Goal: Task Accomplishment & Management: Use online tool/utility

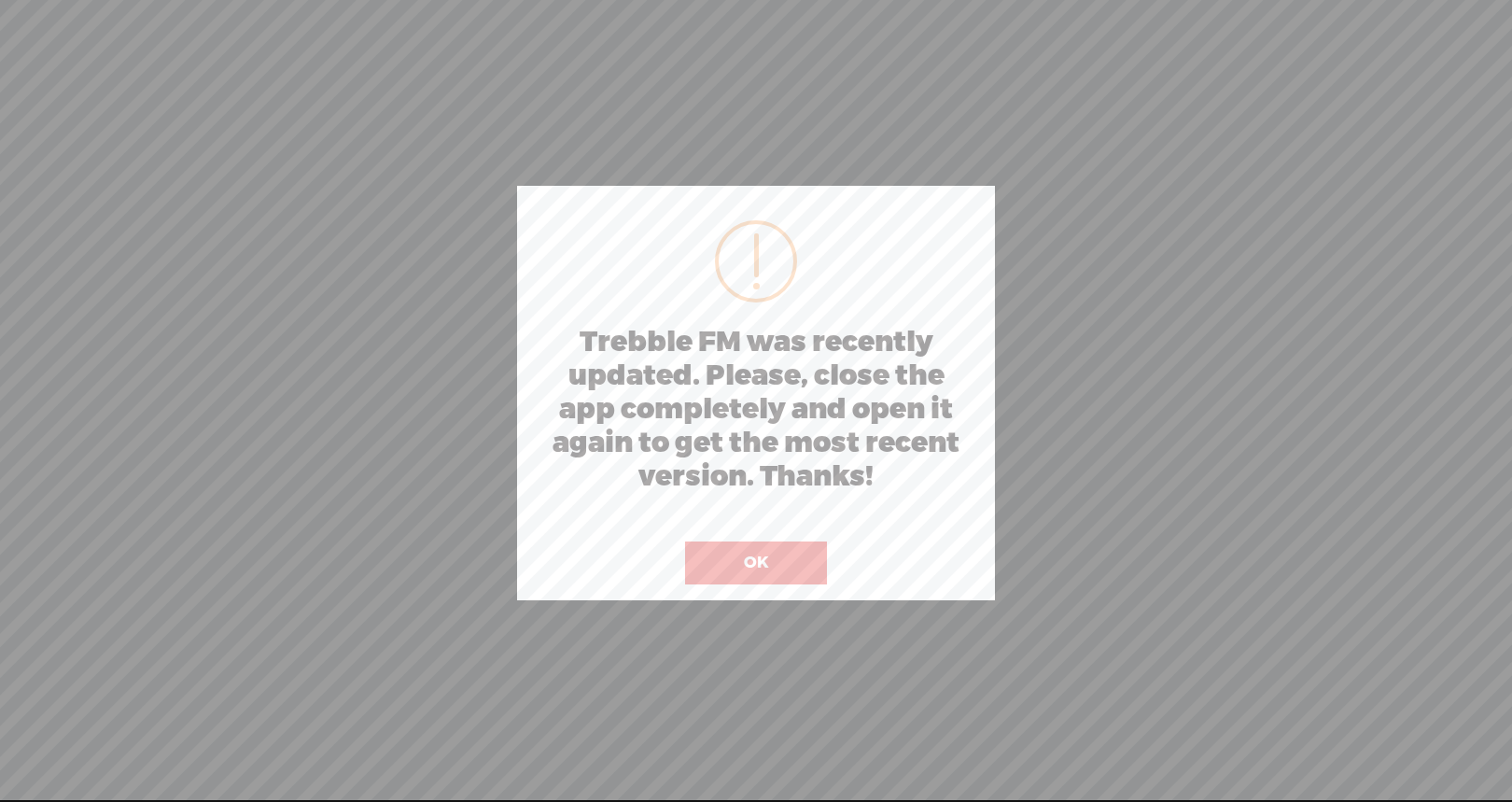
click at [763, 563] on button "OK" at bounding box center [755, 563] width 142 height 43
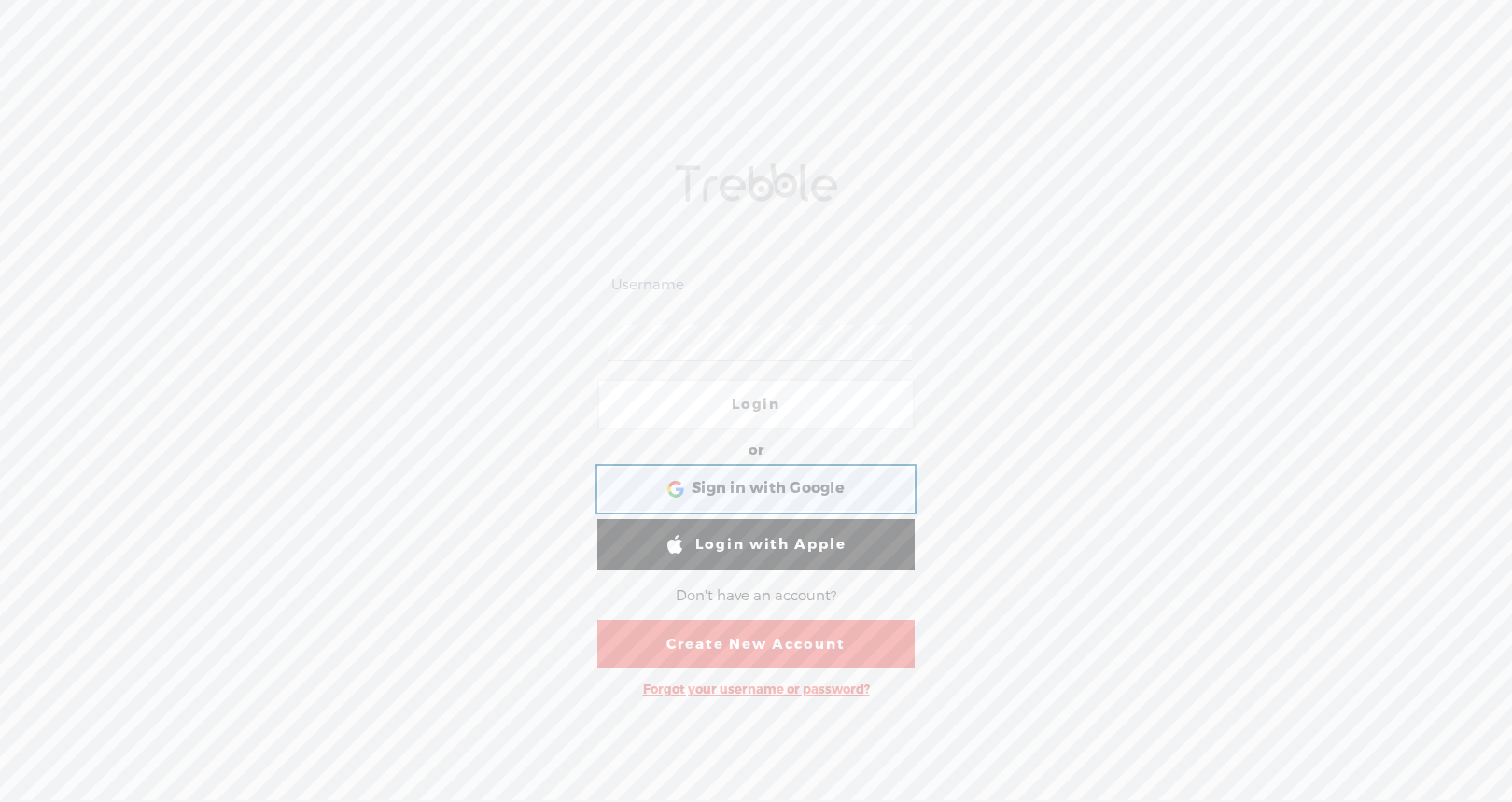
click at [754, 475] on div "Sign in with Google Sign in with Google. Opens in new tab" at bounding box center [756, 488] width 292 height 43
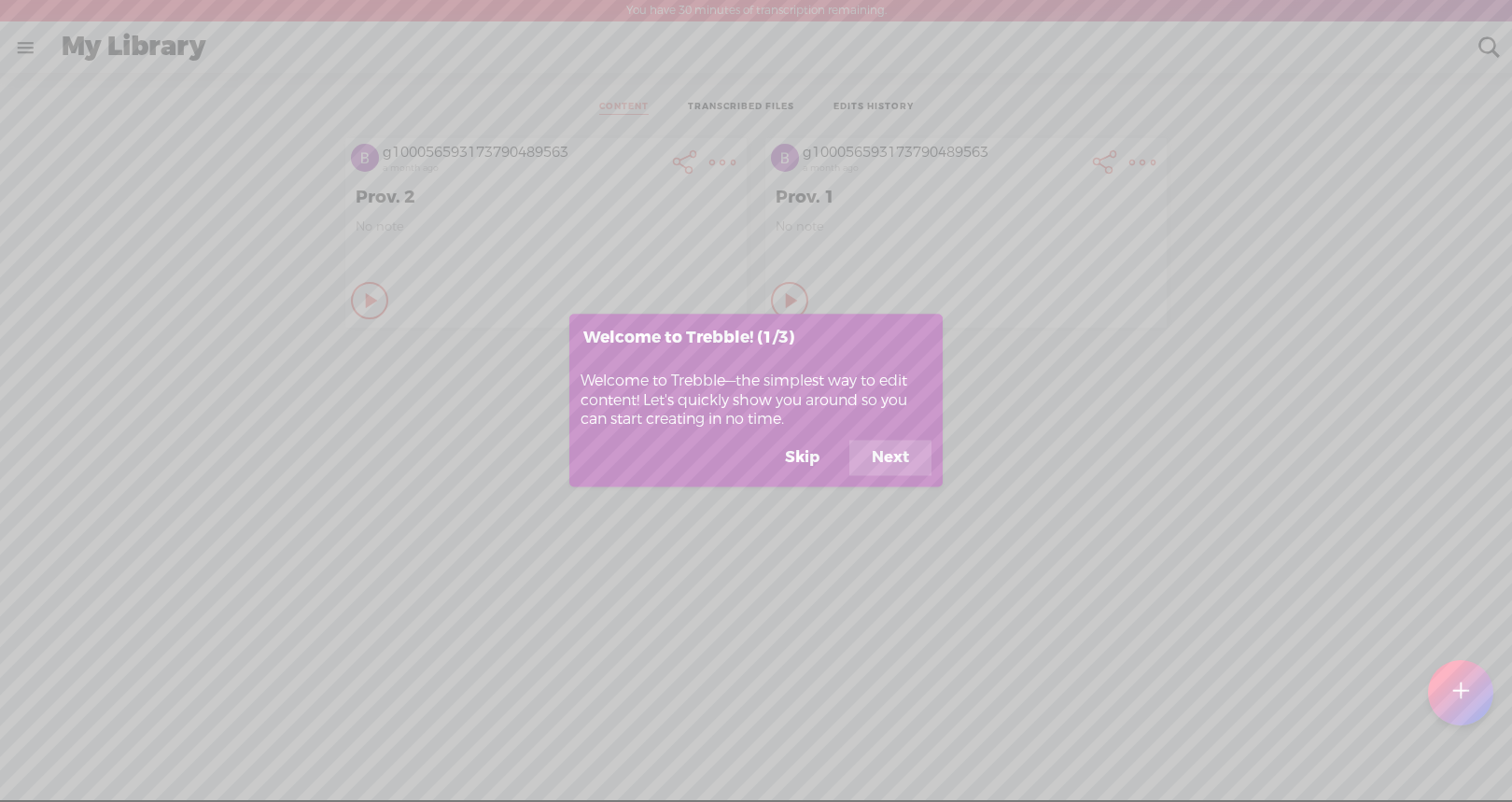
drag, startPoint x: 582, startPoint y: 377, endPoint x: 831, endPoint y: 401, distance: 250.2
click at [831, 401] on div "Welcome to Trebble—the simplest way to edit content! Let's quickly show you aro…" at bounding box center [756, 399] width 373 height 81
click at [865, 464] on button "Next" at bounding box center [890, 458] width 82 height 35
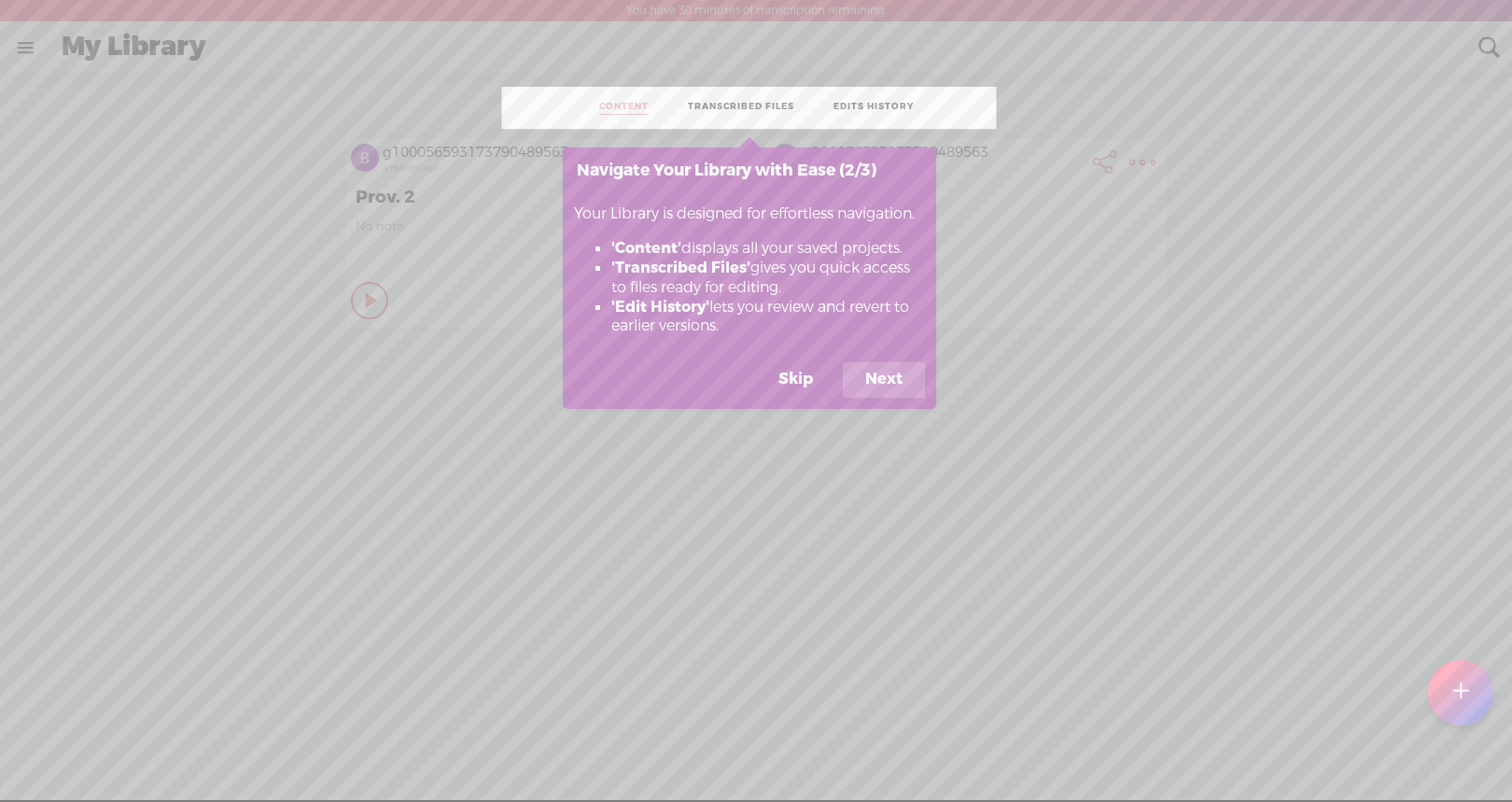
click at [886, 394] on button "Next" at bounding box center [884, 379] width 82 height 35
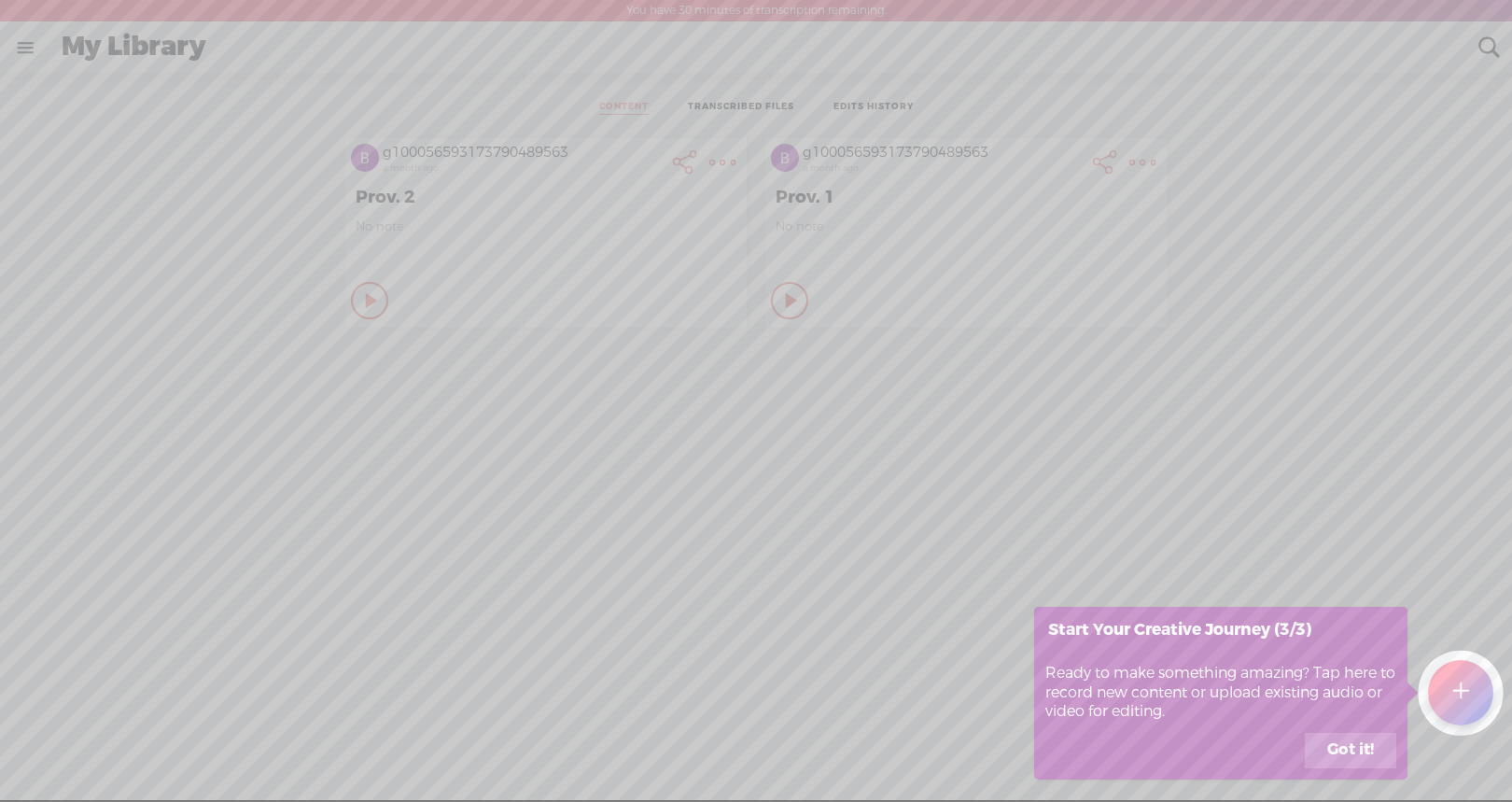
click at [1338, 766] on button "Got it!" at bounding box center [1351, 751] width 91 height 35
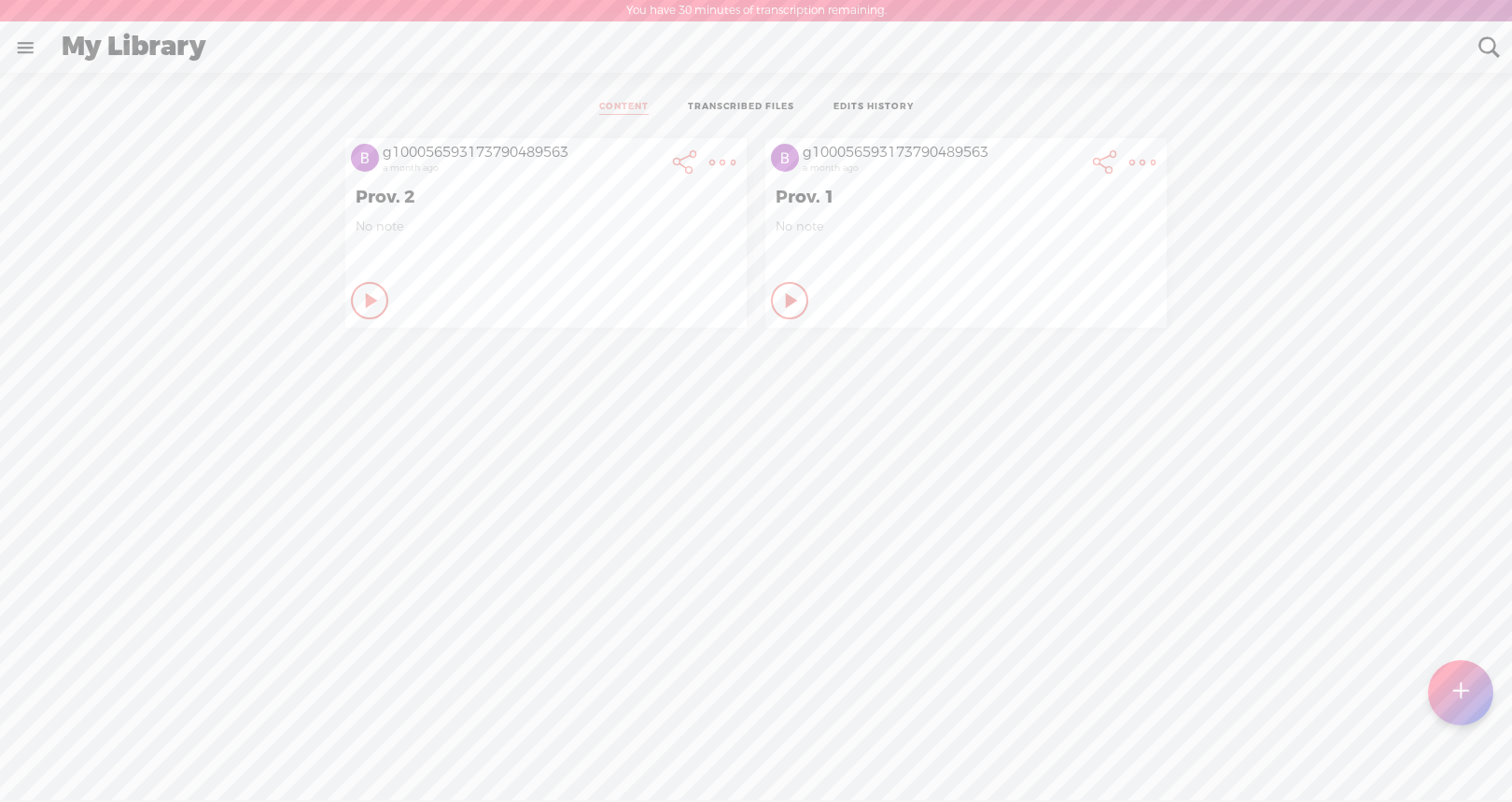
click at [1442, 677] on div at bounding box center [1461, 693] width 66 height 66
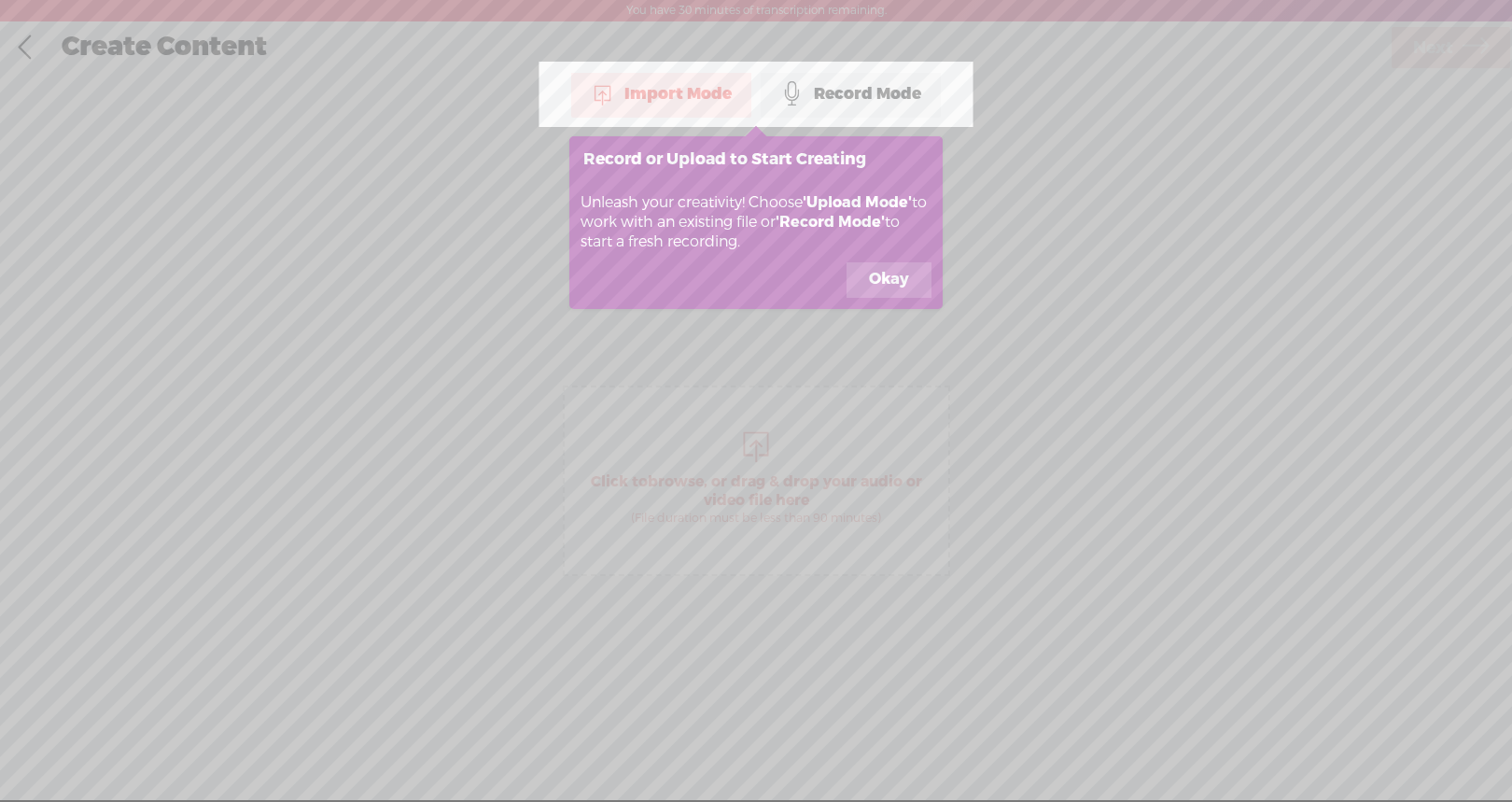
click at [621, 96] on div "Import Mode" at bounding box center [661, 94] width 180 height 47
click at [881, 269] on button "Okay" at bounding box center [888, 279] width 85 height 35
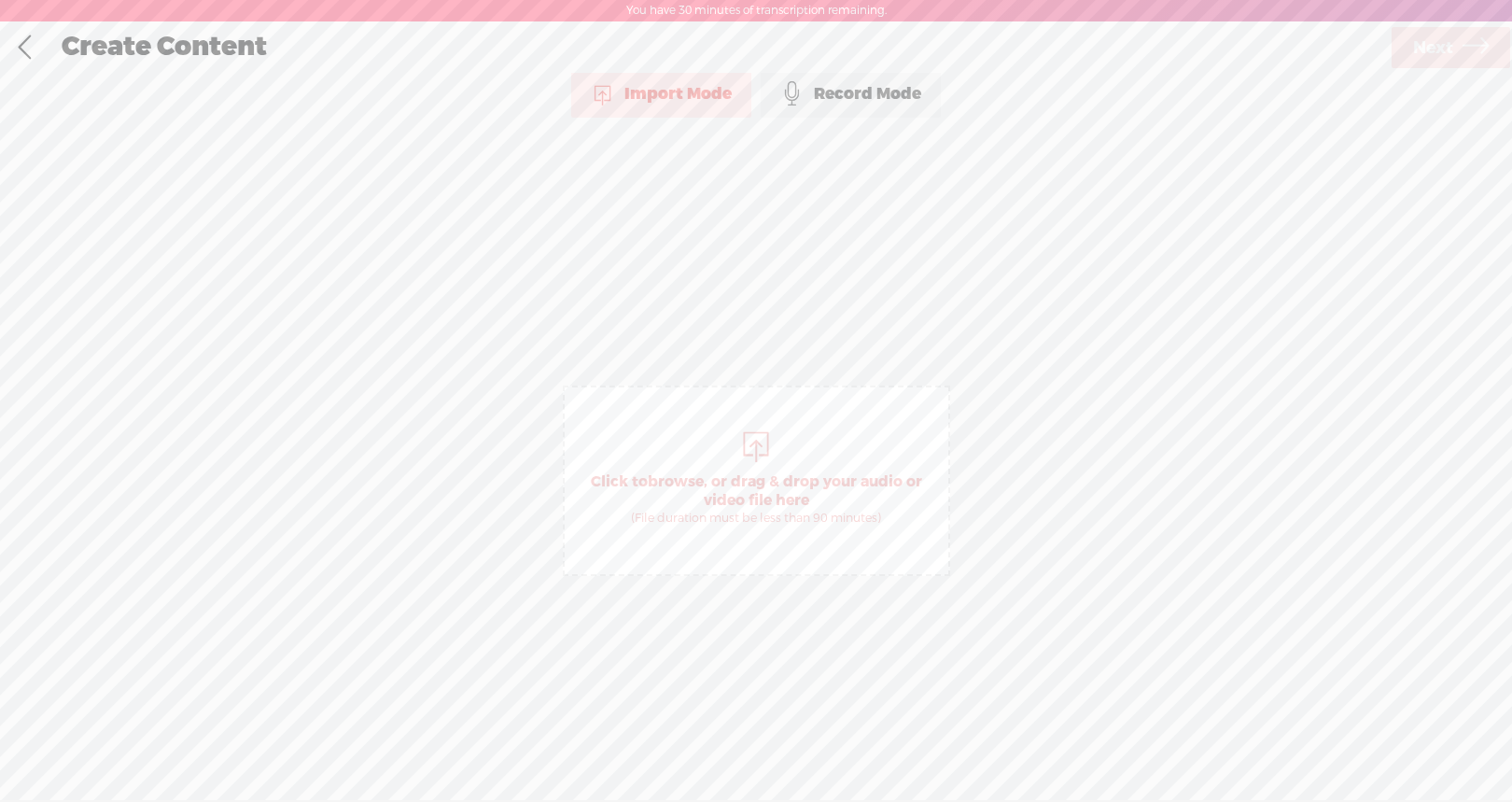
click at [671, 113] on div "Import Mode" at bounding box center [661, 94] width 180 height 47
click at [736, 441] on span "Click to browse , or drag & drop your audio or video file here (File duration m…" at bounding box center [757, 481] width 387 height 190
click at [728, 463] on span "Proverbs 20 - Test.wav" at bounding box center [757, 470] width 182 height 23
click at [1485, 62] on icon at bounding box center [1476, 48] width 27 height 48
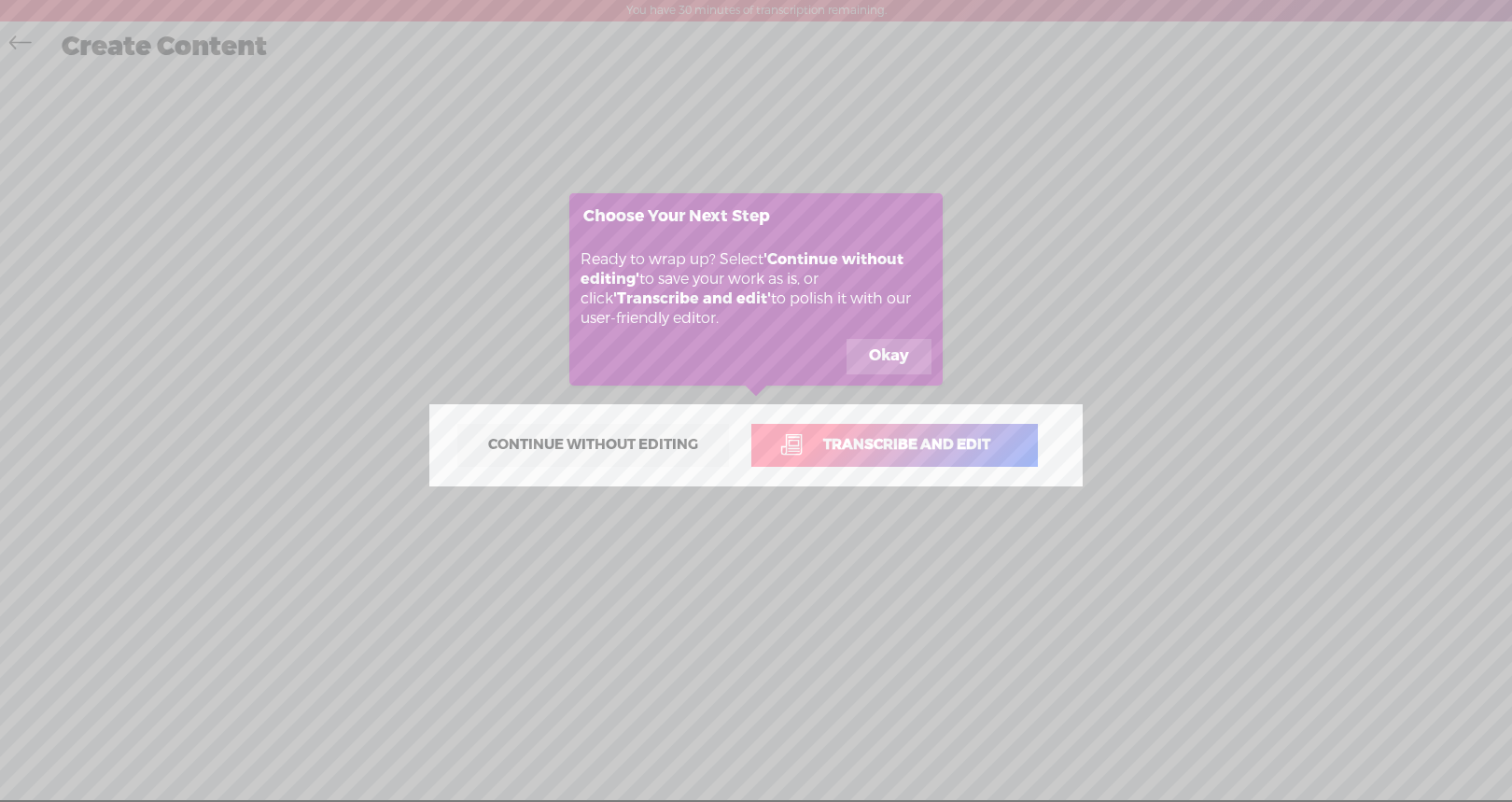
click at [624, 441] on span "Continue without editing" at bounding box center [593, 446] width 249 height 27
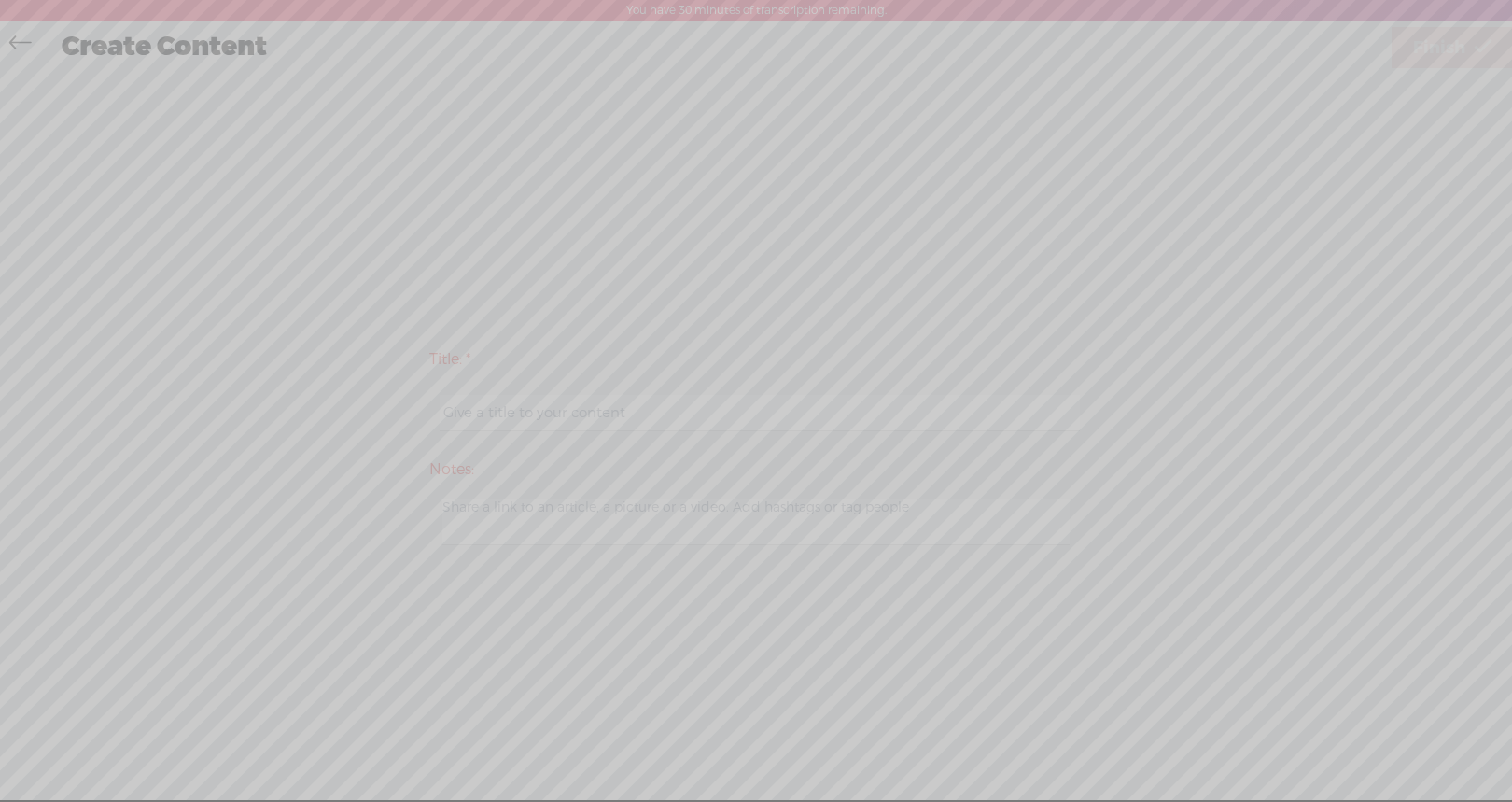
click at [4, 31] on icon at bounding box center [215, 401] width 2595 height 802
click at [505, 376] on icon at bounding box center [215, 401] width 2595 height 802
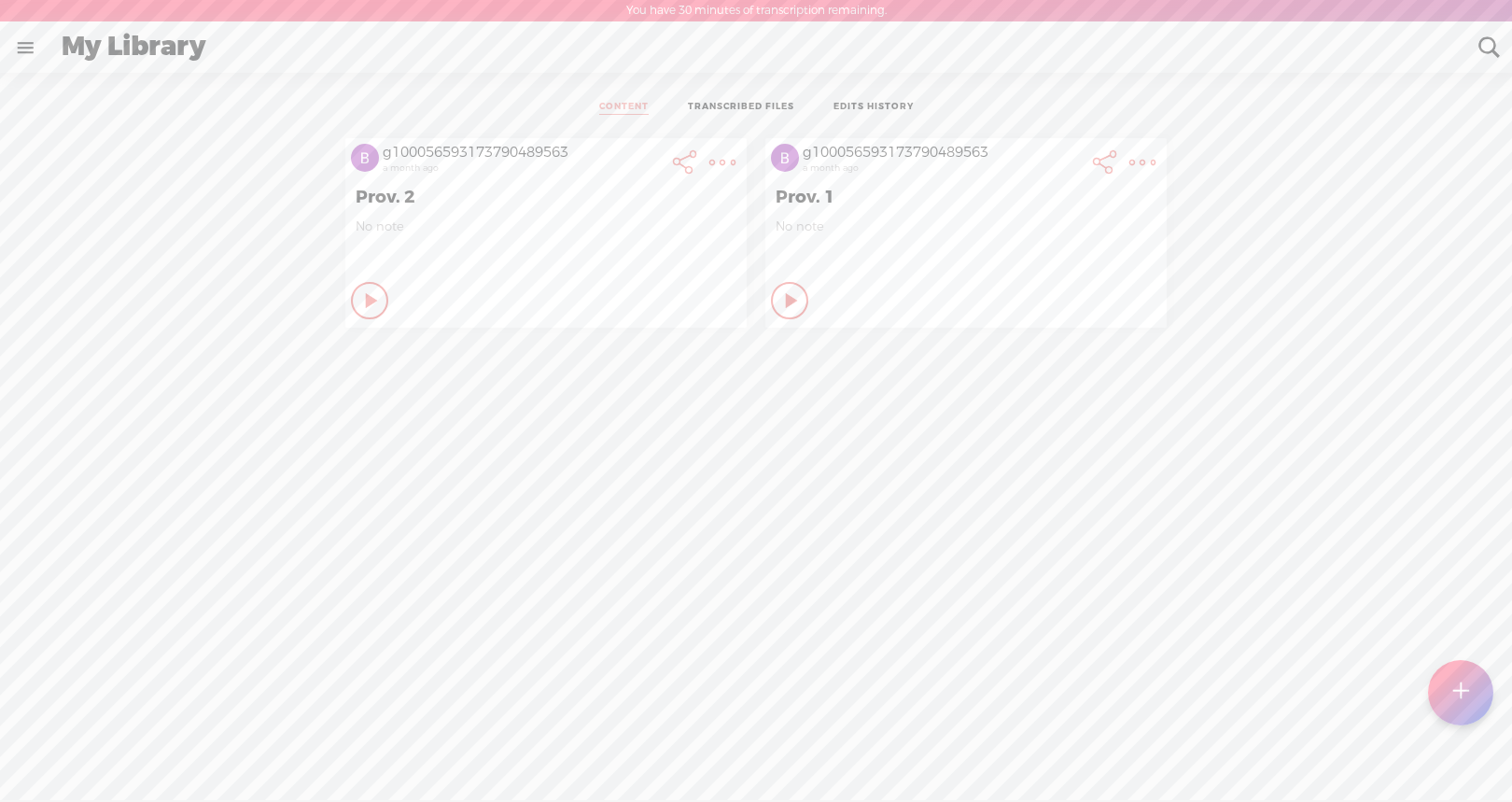
click at [1435, 681] on div at bounding box center [1461, 693] width 66 height 66
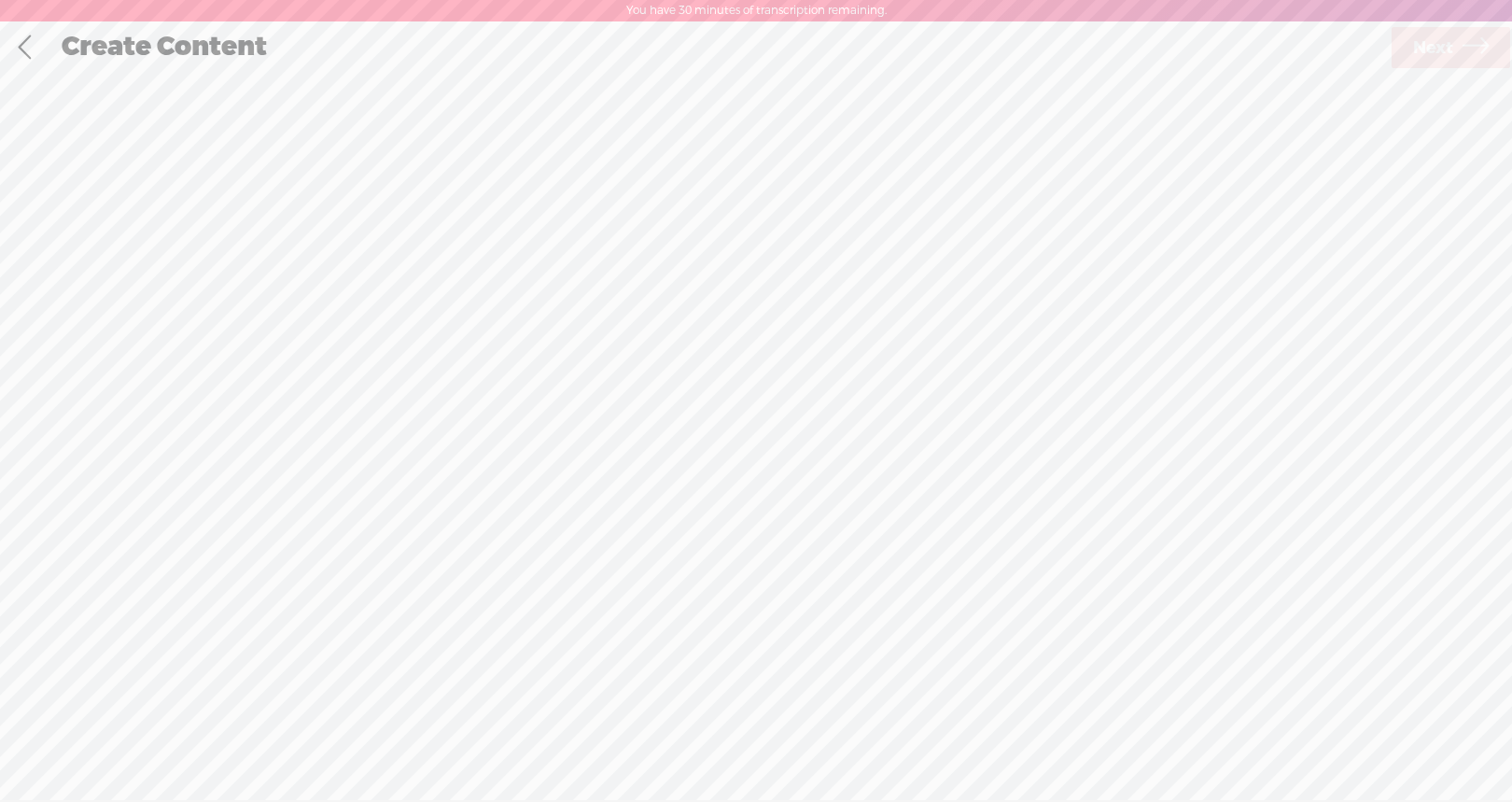
scroll to position [1, 0]
click at [1416, 48] on span "Next" at bounding box center [1433, 48] width 40 height 48
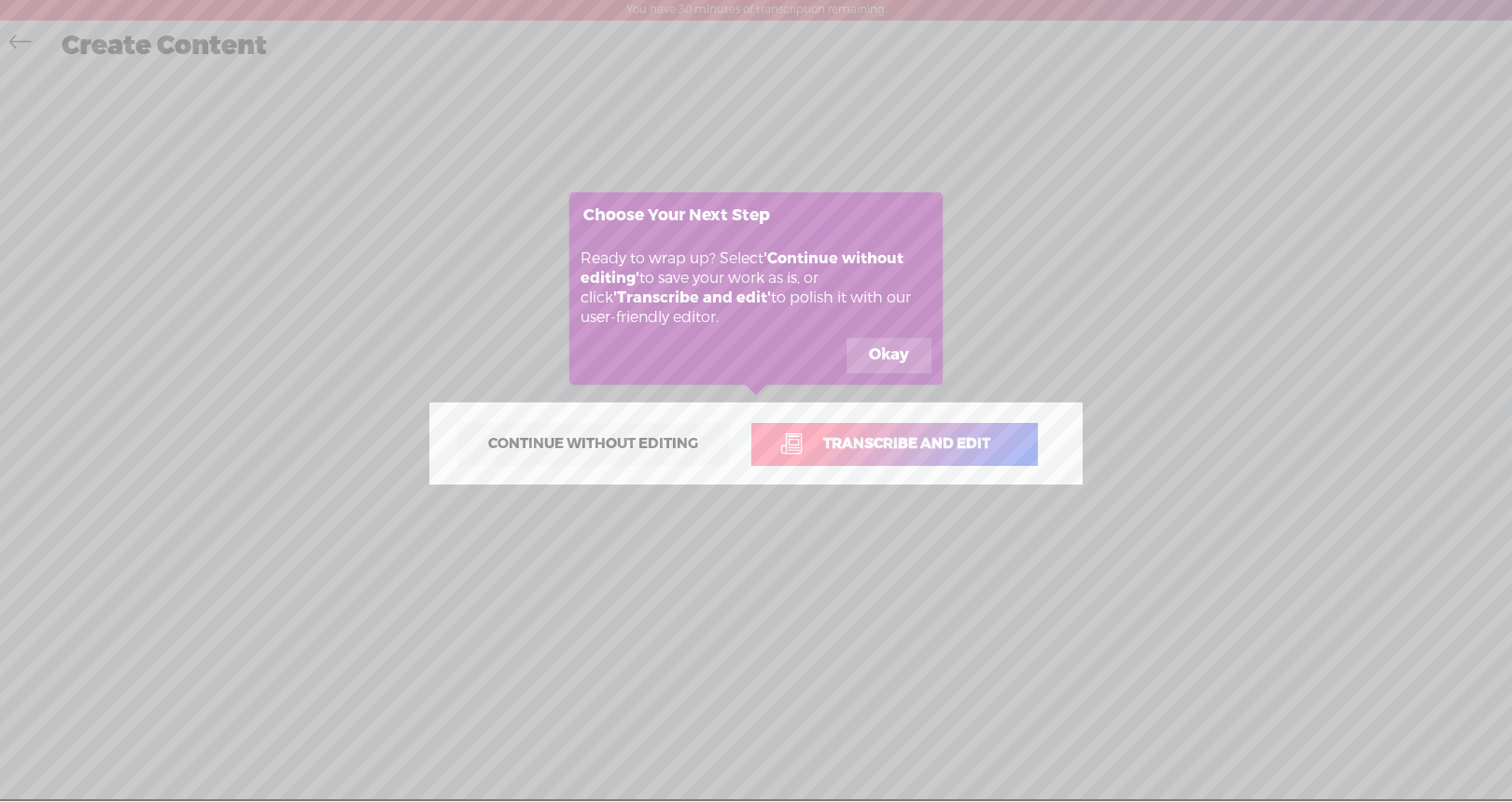
click at [872, 449] on span "Transcribe and edit" at bounding box center [906, 444] width 206 height 22
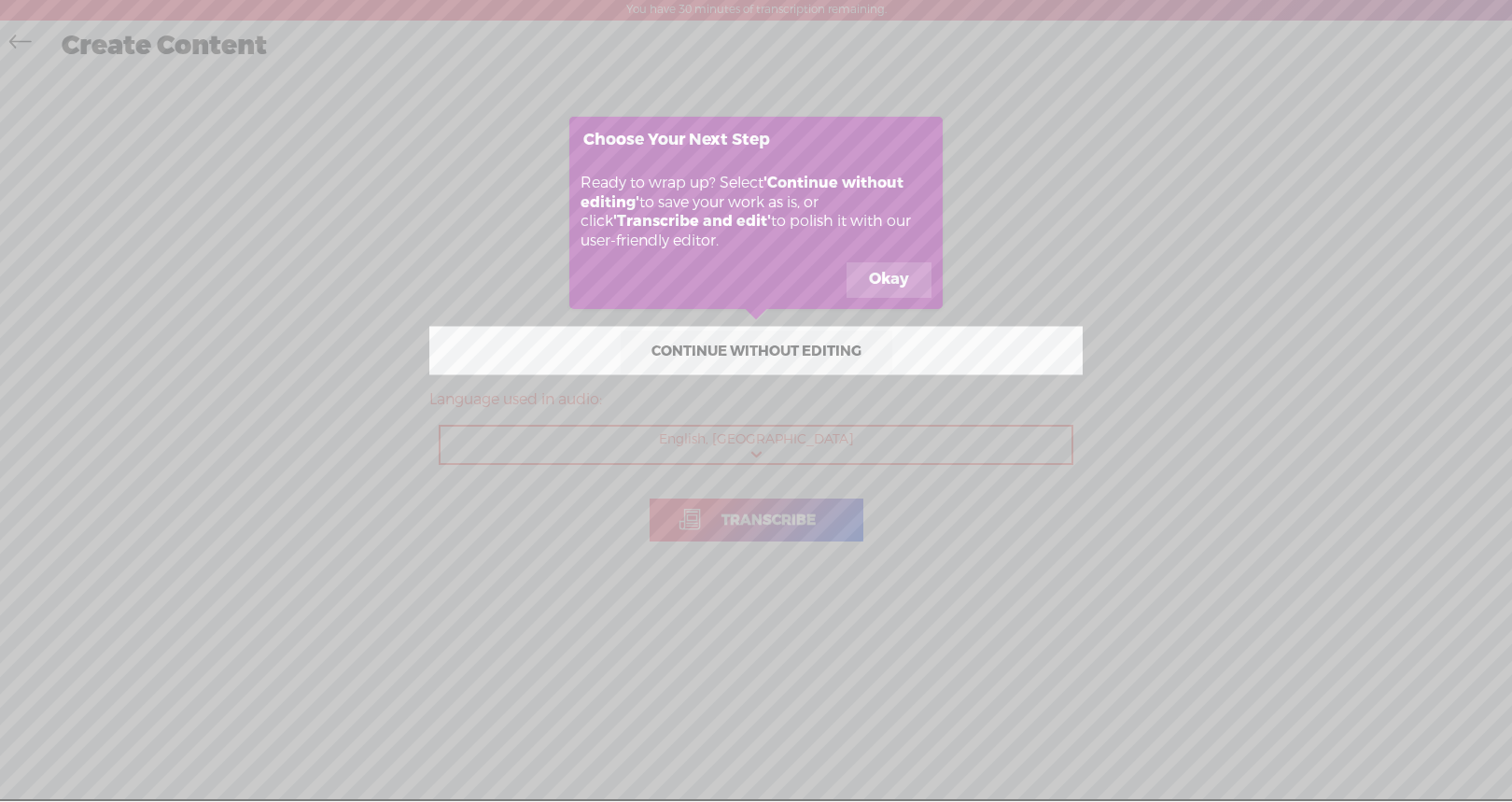
click at [884, 279] on button "Okay" at bounding box center [888, 279] width 85 height 35
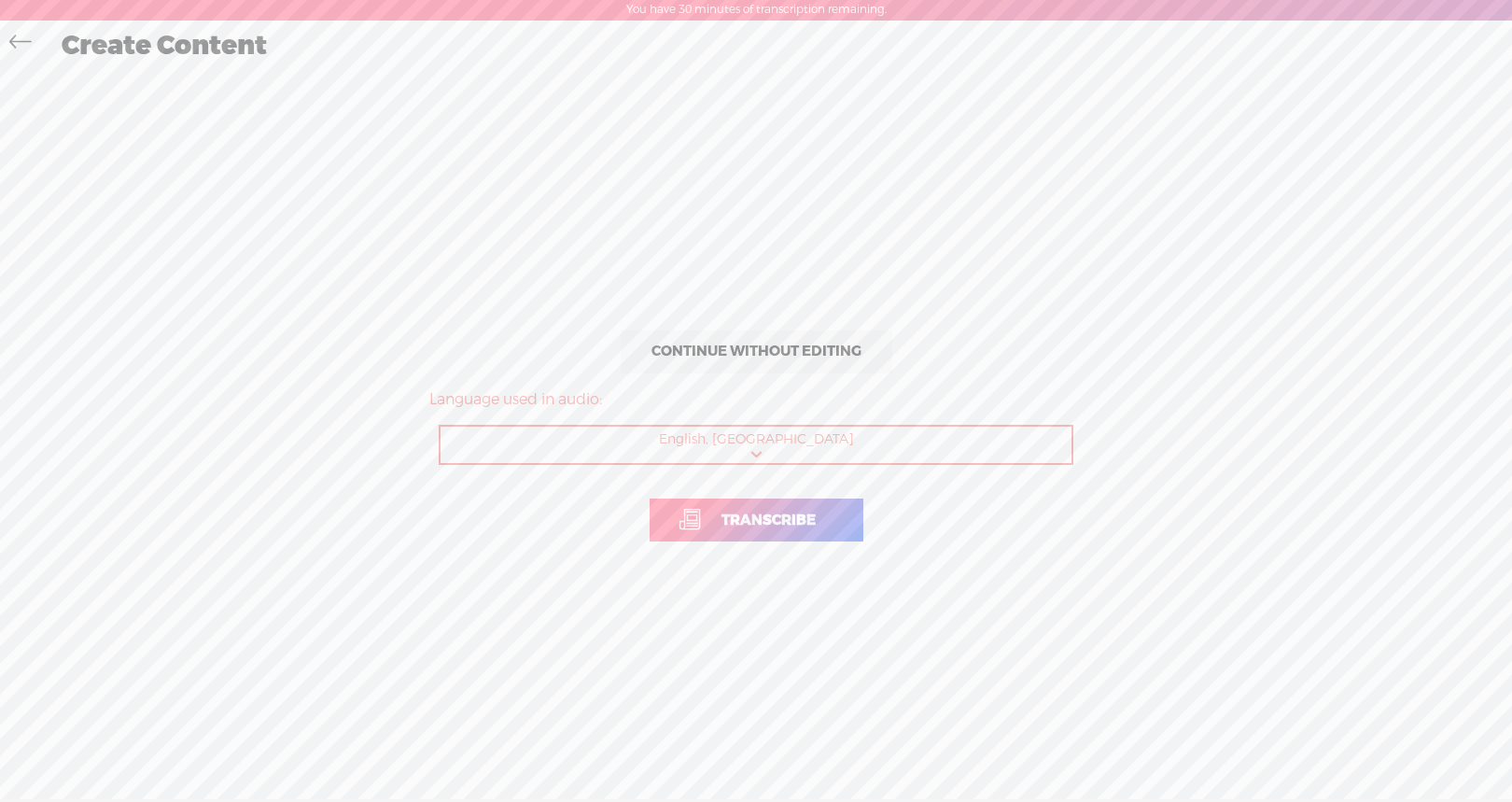
click at [779, 525] on span "Transcribe" at bounding box center [768, 521] width 134 height 22
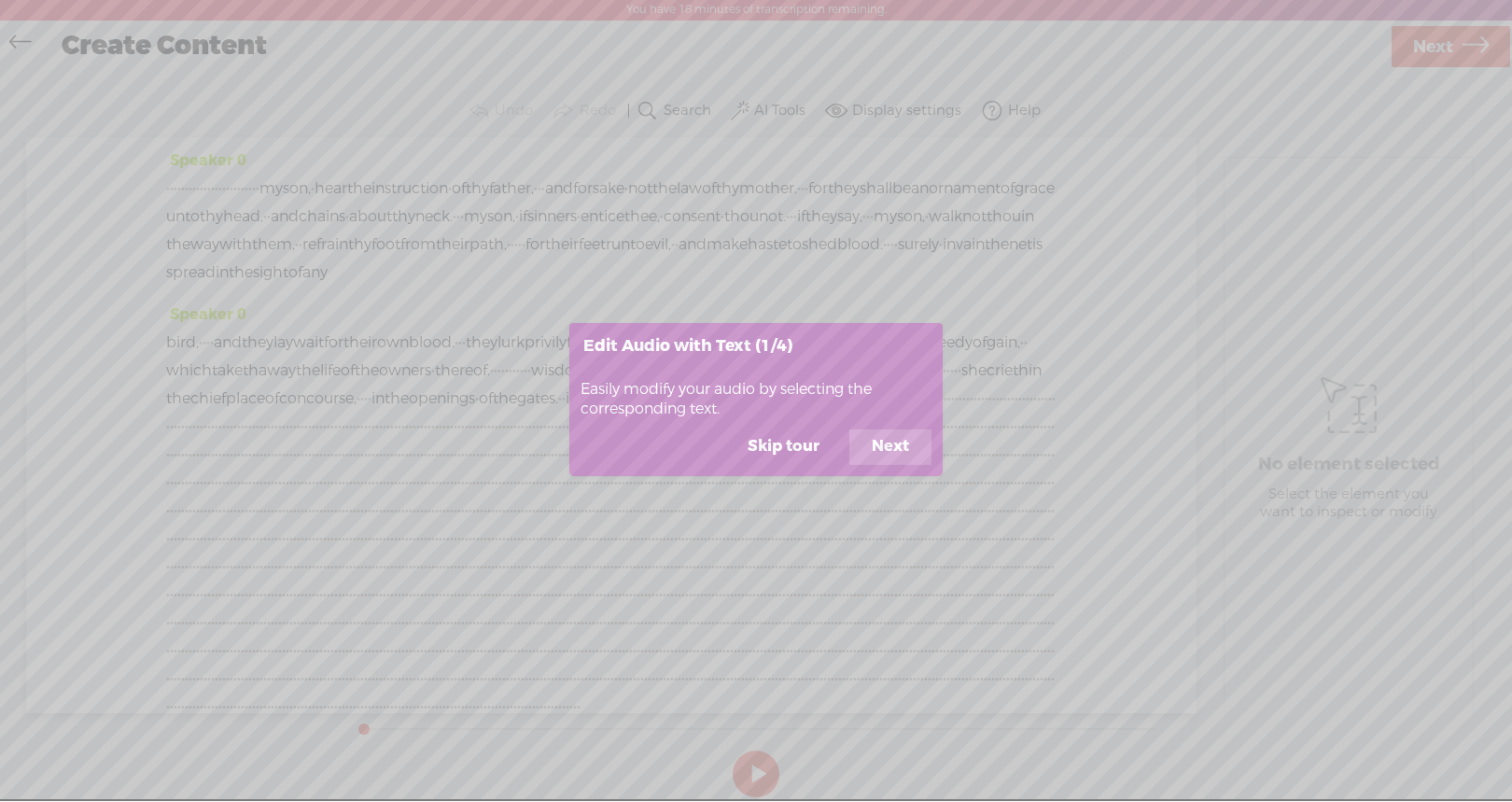
click at [893, 442] on button "Next" at bounding box center [890, 447] width 82 height 35
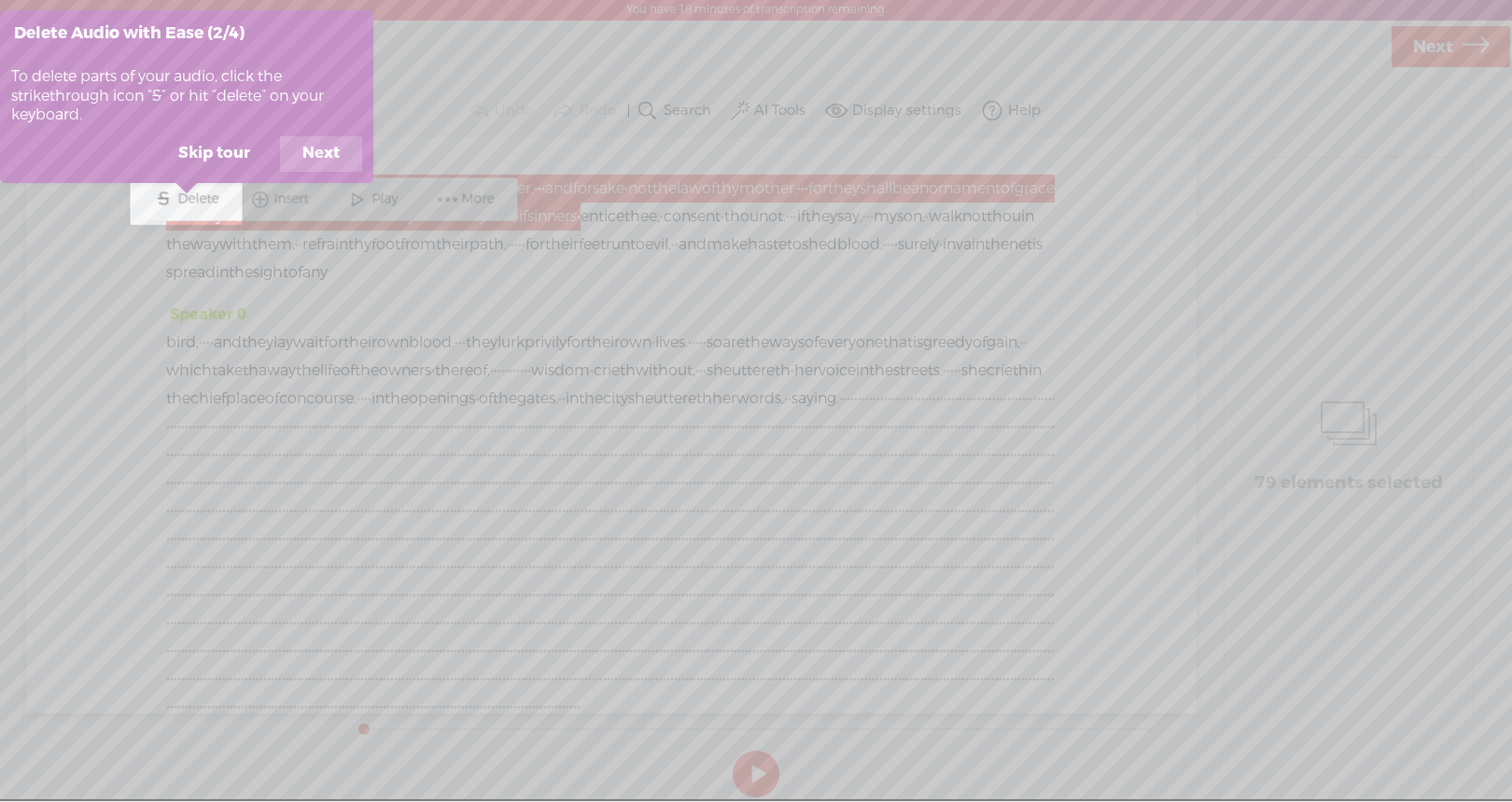
scroll to position [0, 0]
click at [336, 162] on button "Next" at bounding box center [321, 154] width 82 height 35
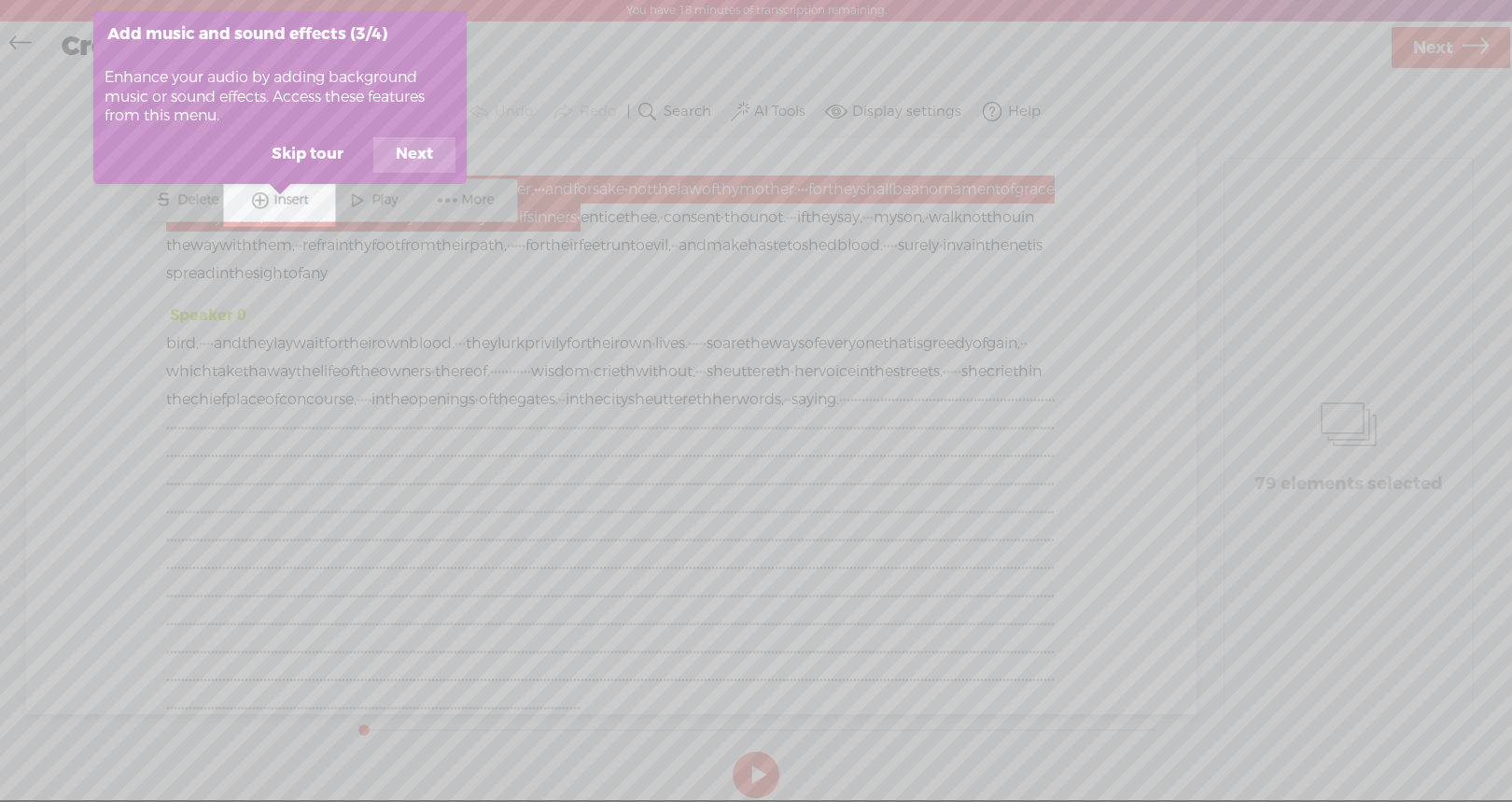
click at [418, 153] on button "Next" at bounding box center [414, 154] width 82 height 35
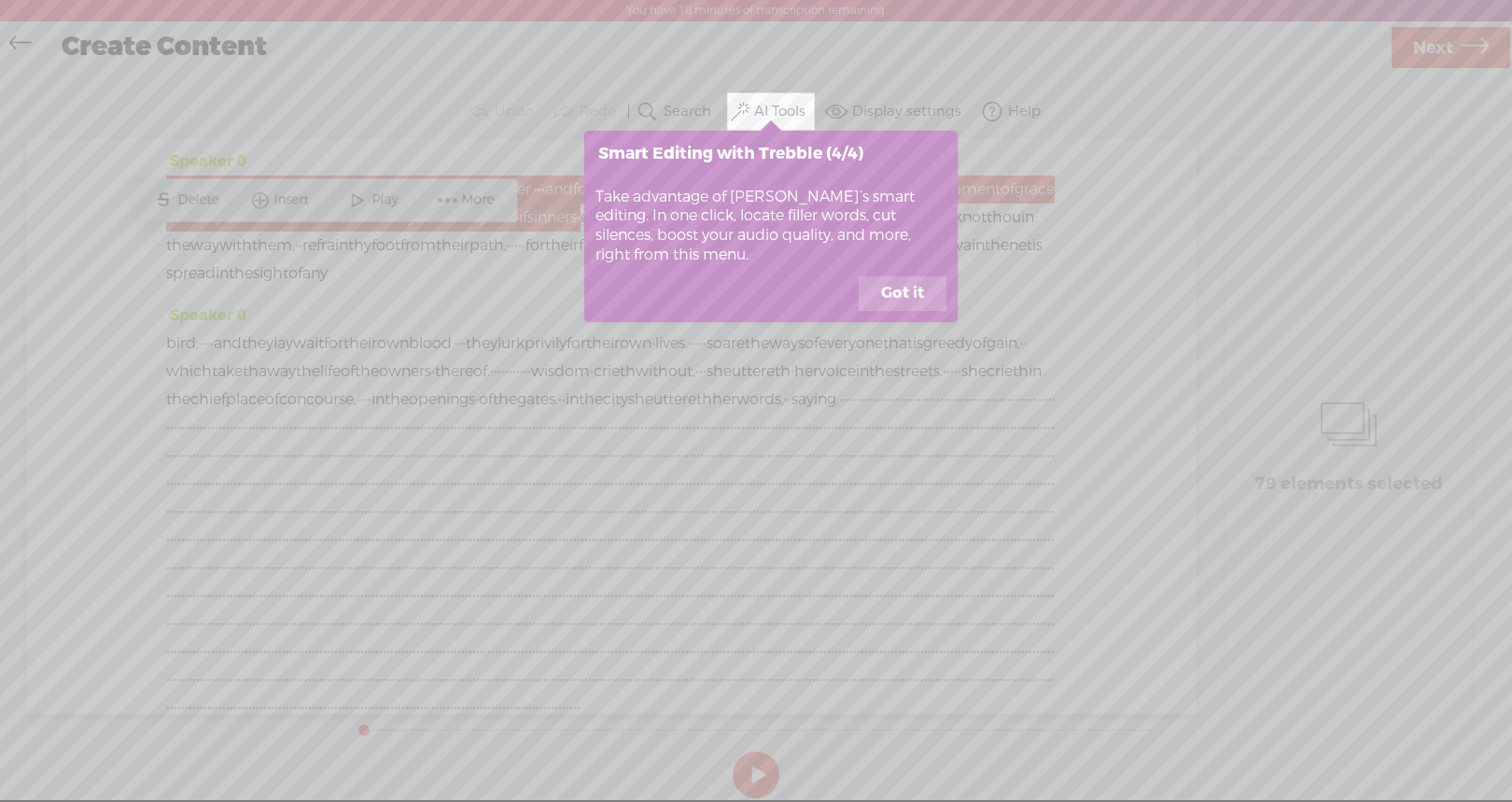
click at [930, 293] on button "Got it" at bounding box center [902, 294] width 87 height 35
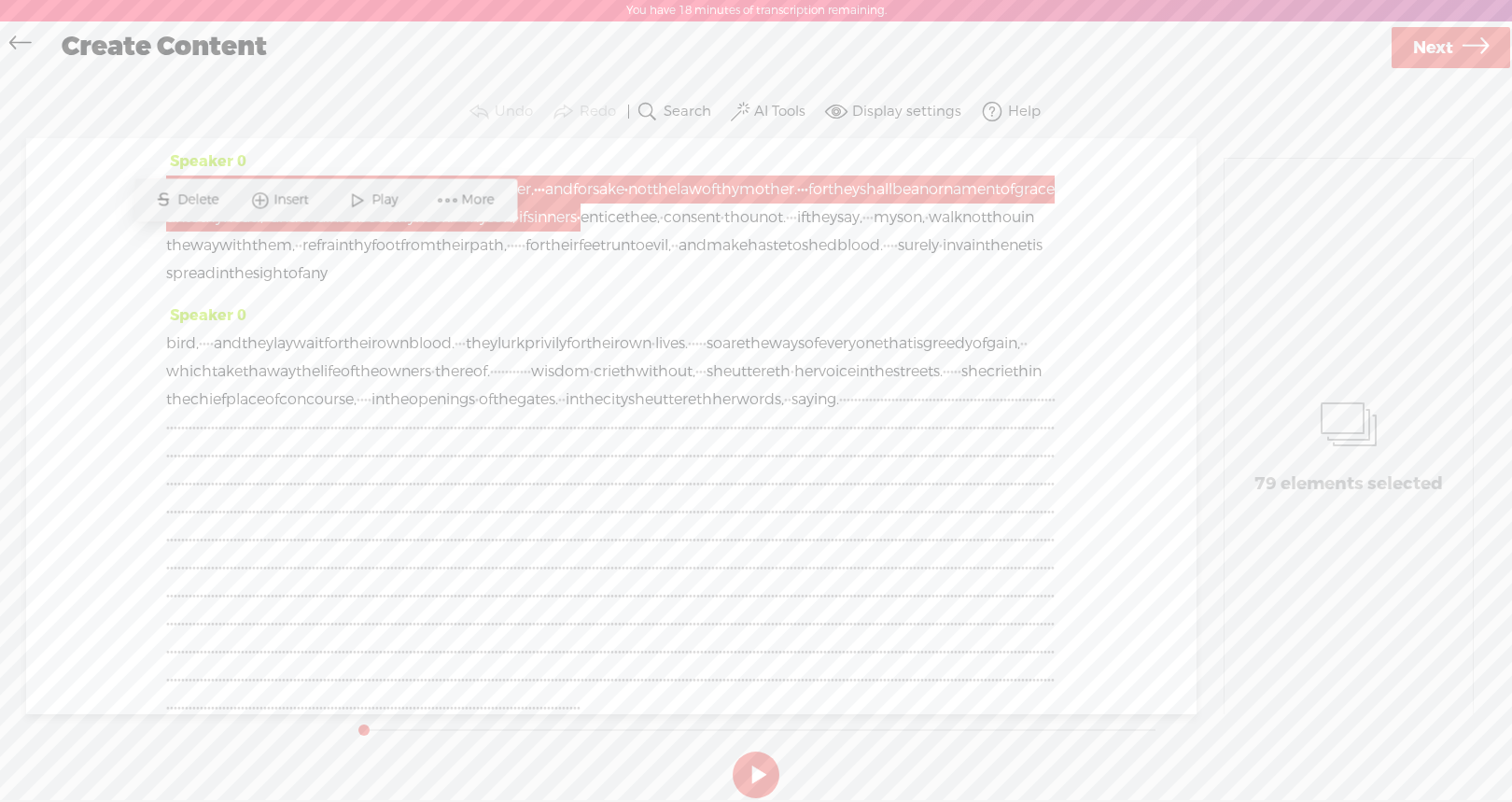
click at [465, 199] on span "of" at bounding box center [459, 189] width 14 height 28
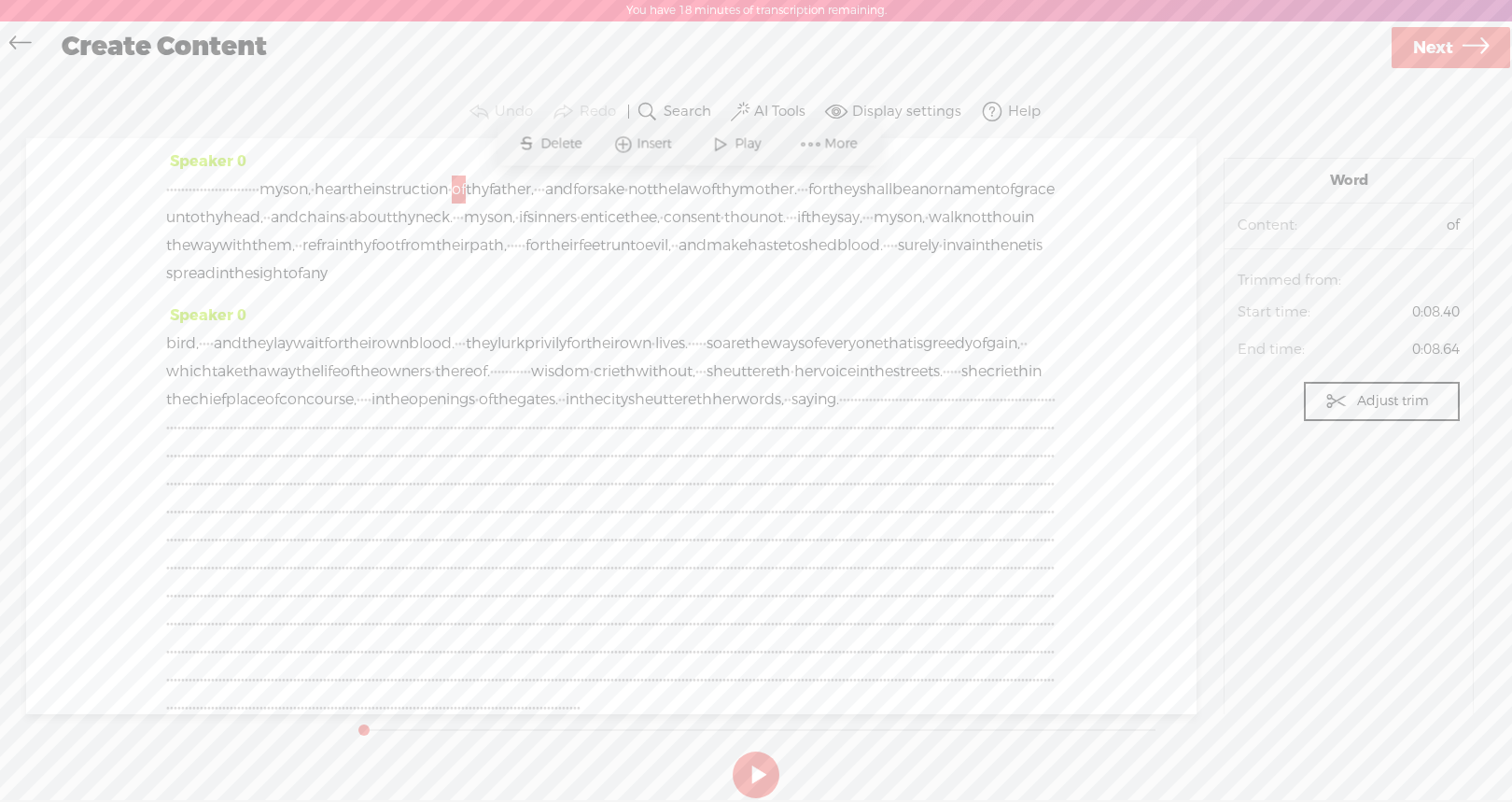
click at [793, 232] on span "·" at bounding box center [795, 217] width 4 height 28
click at [222, 192] on span "·" at bounding box center [220, 189] width 4 height 28
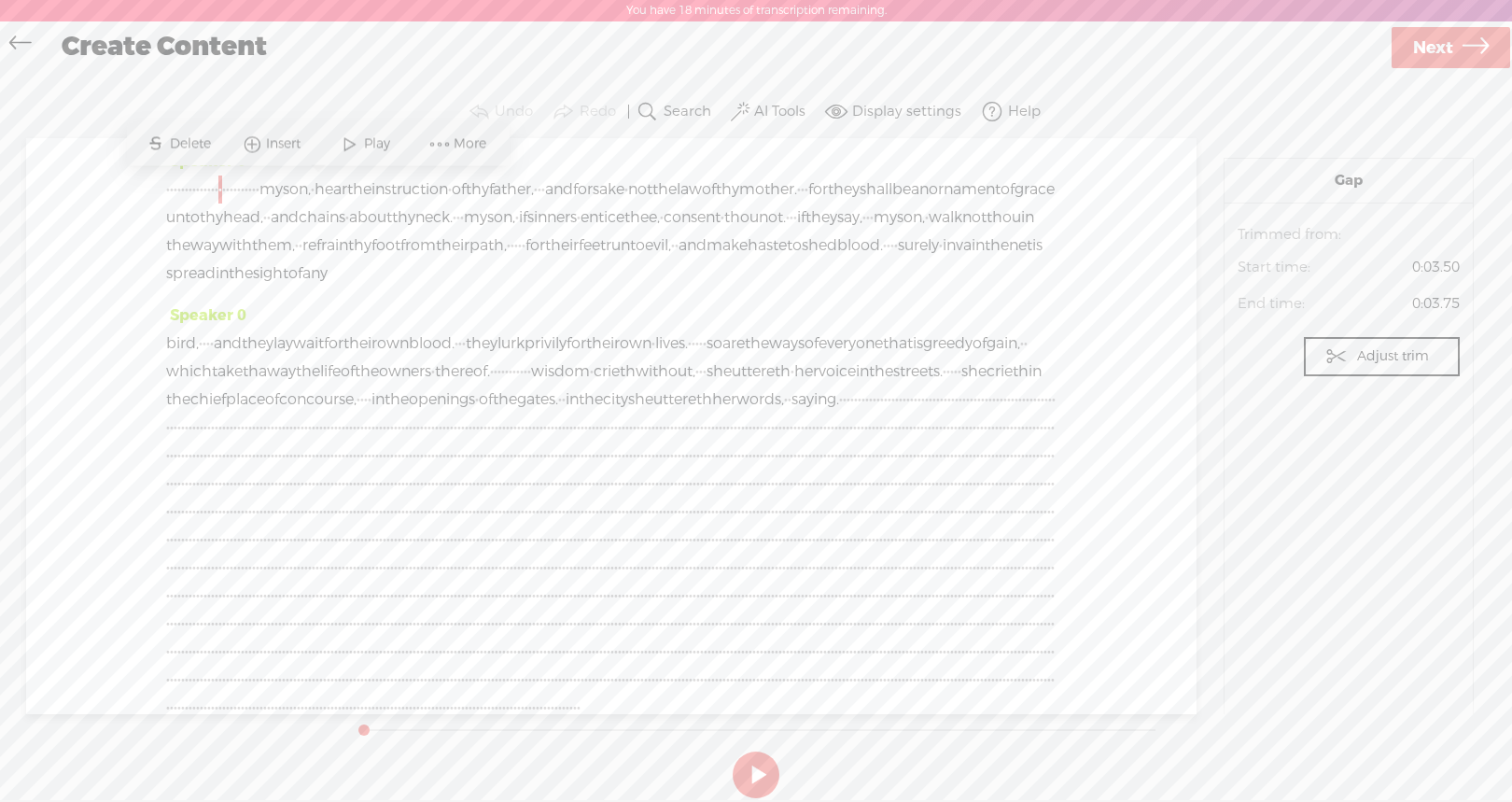
drag, startPoint x: 926, startPoint y: 458, endPoint x: 431, endPoint y: 197, distance: 559.6
click at [431, 197] on div "Speaker 0 · · · · · · · · · · · · · · · · · · · · · · · · · my son, · hear the …" at bounding box center [612, 426] width 1170 height 576
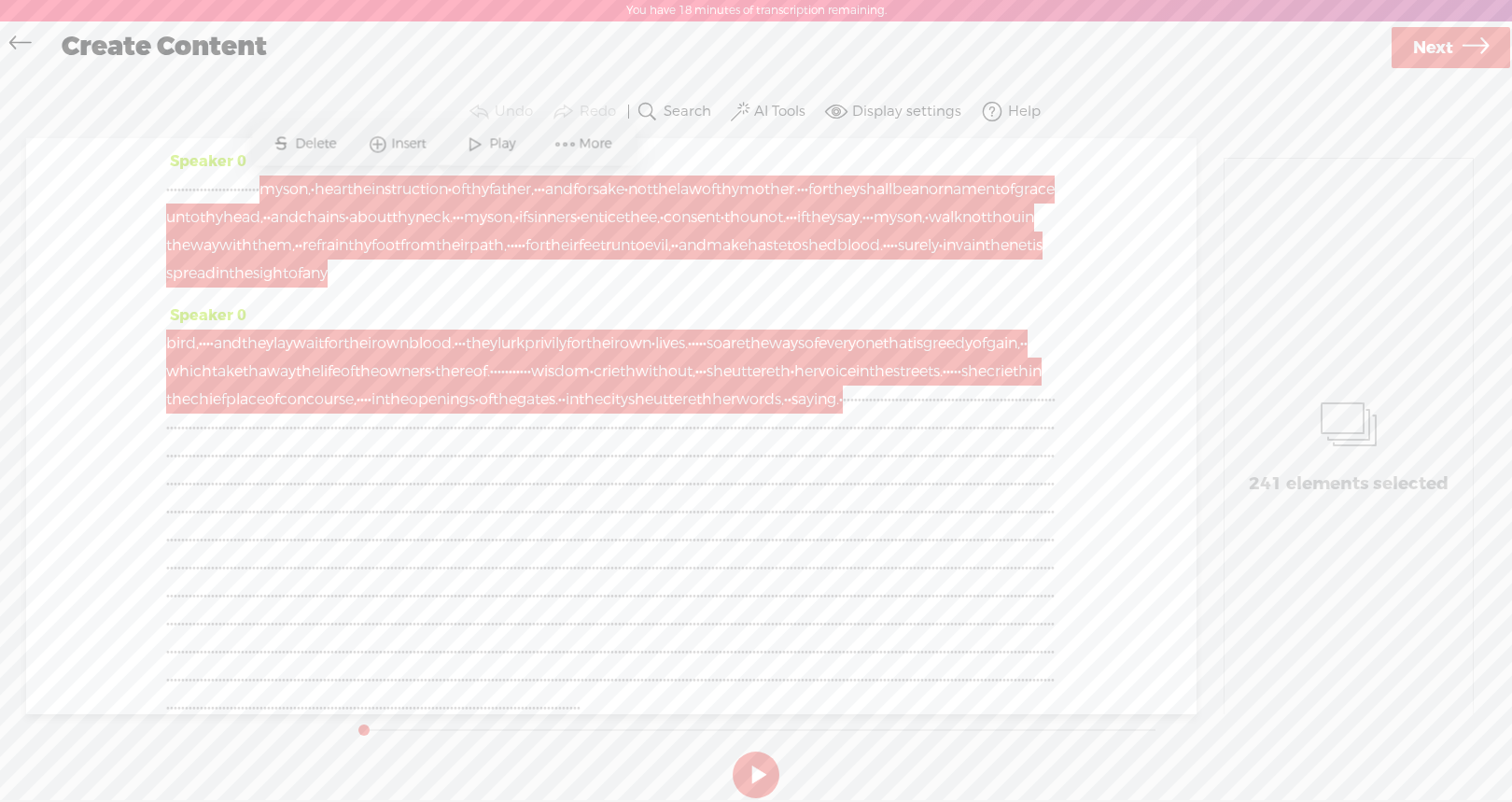
click at [776, 105] on label "AI Tools" at bounding box center [780, 112] width 51 height 19
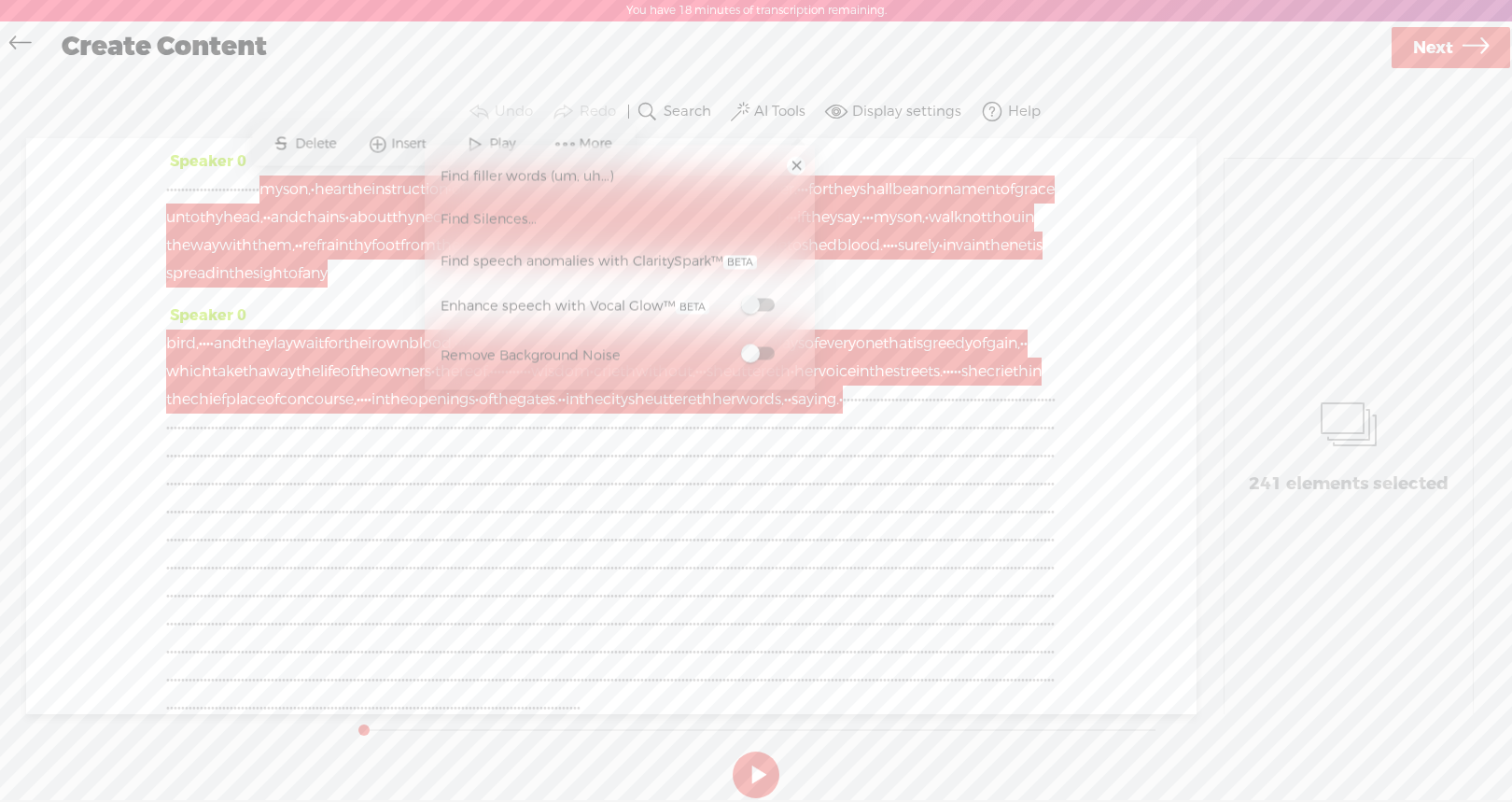
click at [754, 348] on span at bounding box center [757, 354] width 33 height 13
click at [743, 303] on span at bounding box center [757, 306] width 33 height 13
